Goal: Task Accomplishment & Management: Use online tool/utility

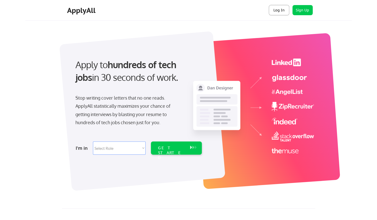
click at [277, 9] on button "Log In" at bounding box center [279, 10] width 20 height 10
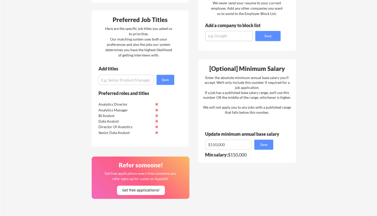
scroll to position [280, 0]
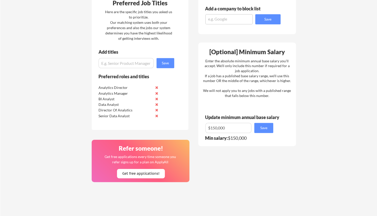
click at [214, 126] on input "input" at bounding box center [228, 128] width 46 height 10
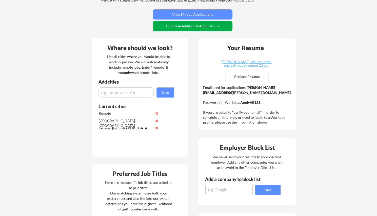
scroll to position [123, 0]
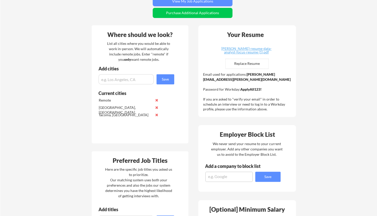
type input "$120,000"
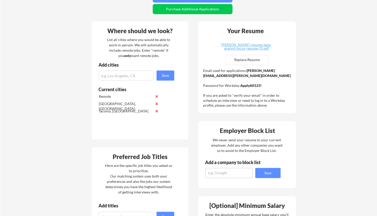
scroll to position [125, 0]
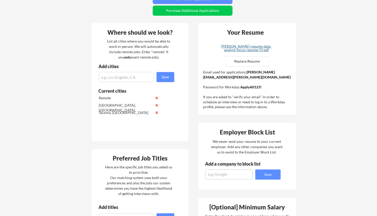
click at [244, 50] on div "[PERSON_NAME]-resume-data-analyst-focus-resume (1).pdf" at bounding box center [246, 48] width 60 height 7
